Goal: Navigation & Orientation: Go to known website

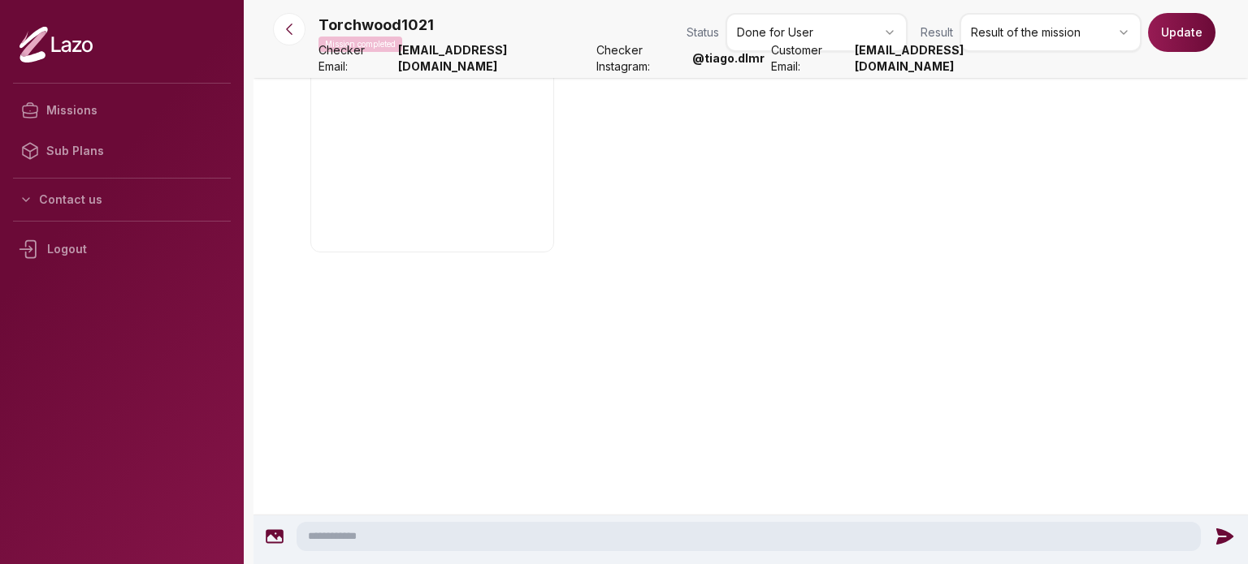
scroll to position [3803, 0]
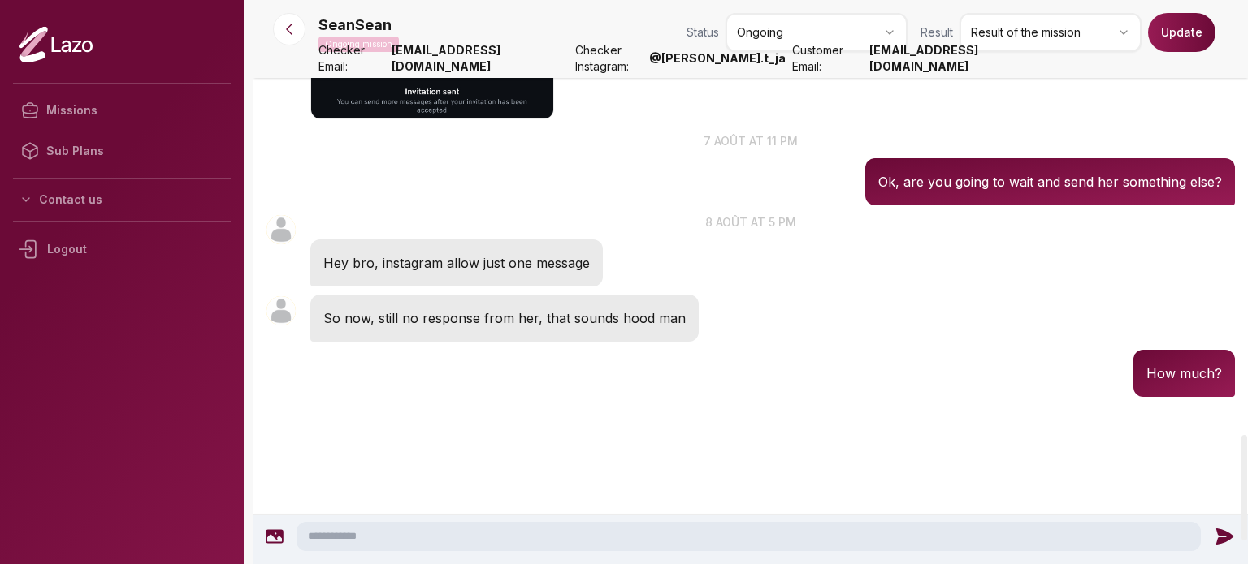
scroll to position [2317, 0]
